Goal: Task Accomplishment & Management: Use online tool/utility

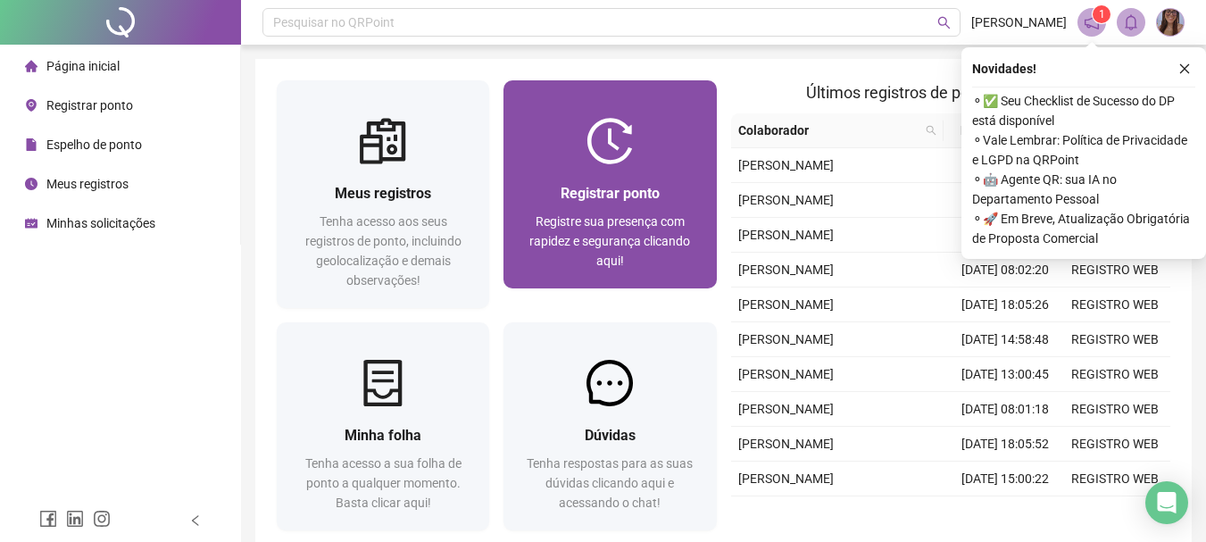
click at [656, 185] on span "Registrar ponto" at bounding box center [610, 193] width 99 height 17
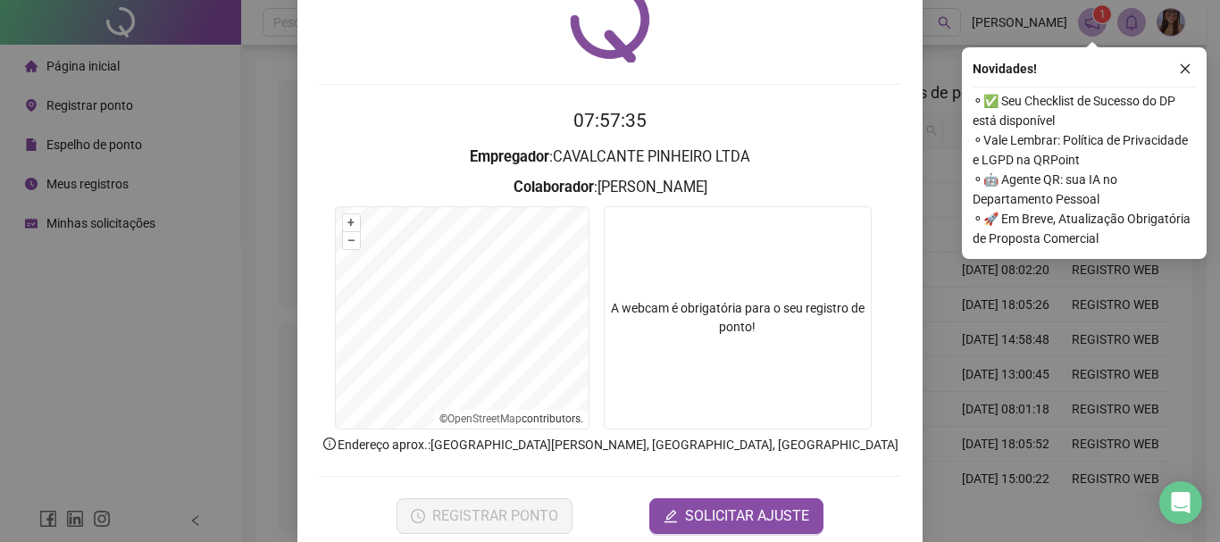
scroll to position [89, 0]
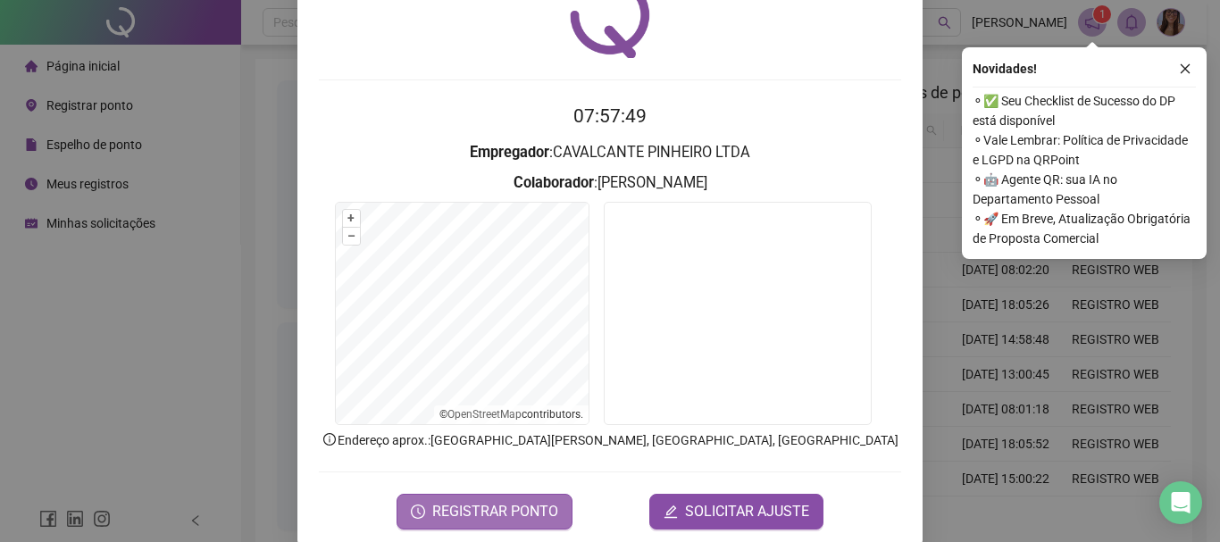
click at [464, 514] on span "REGISTRAR PONTO" at bounding box center [495, 511] width 126 height 21
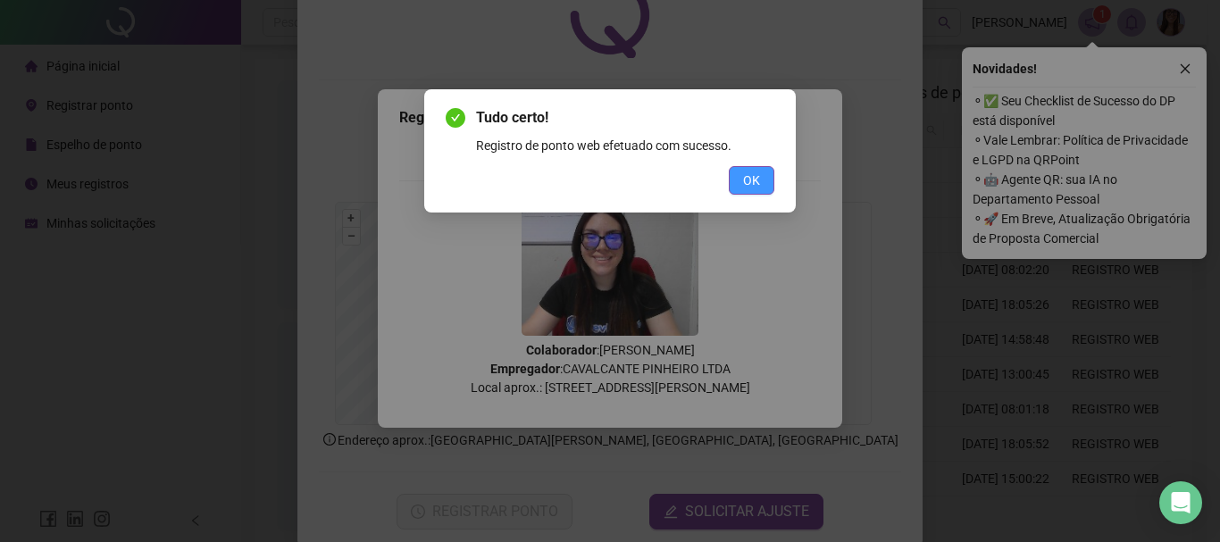
click at [763, 177] on button "OK" at bounding box center [752, 180] width 46 height 29
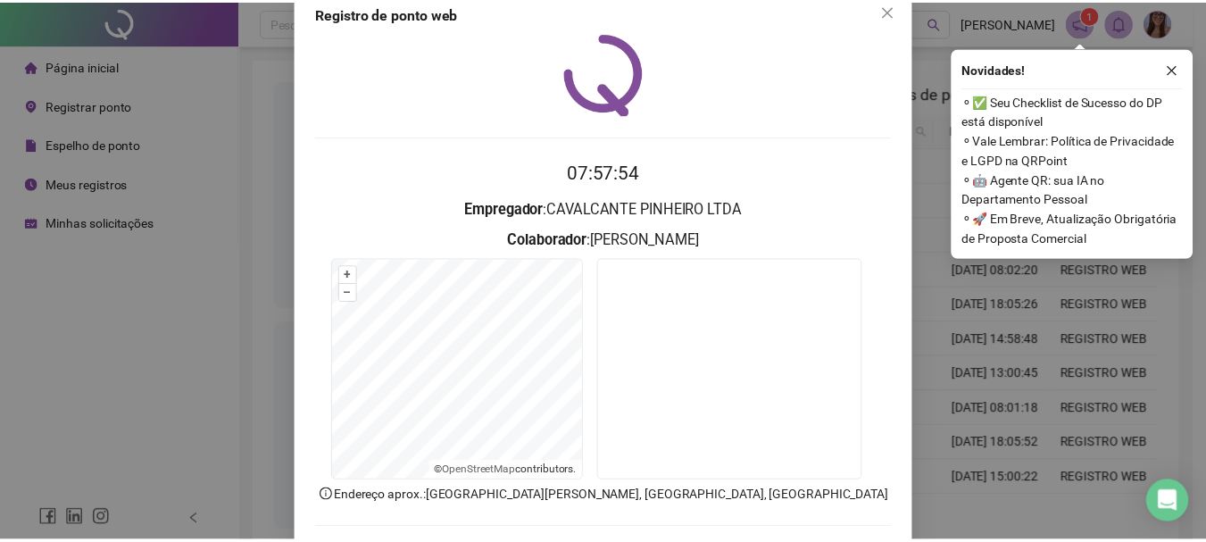
scroll to position [0, 0]
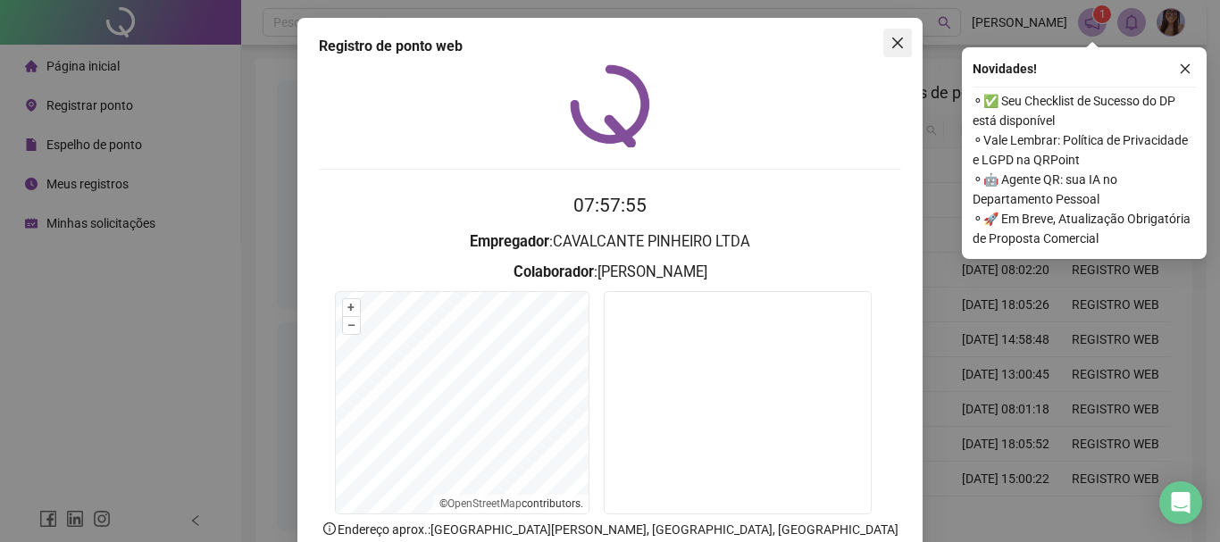
click at [889, 54] on button "Close" at bounding box center [897, 43] width 29 height 29
